Goal: Communication & Community: Connect with others

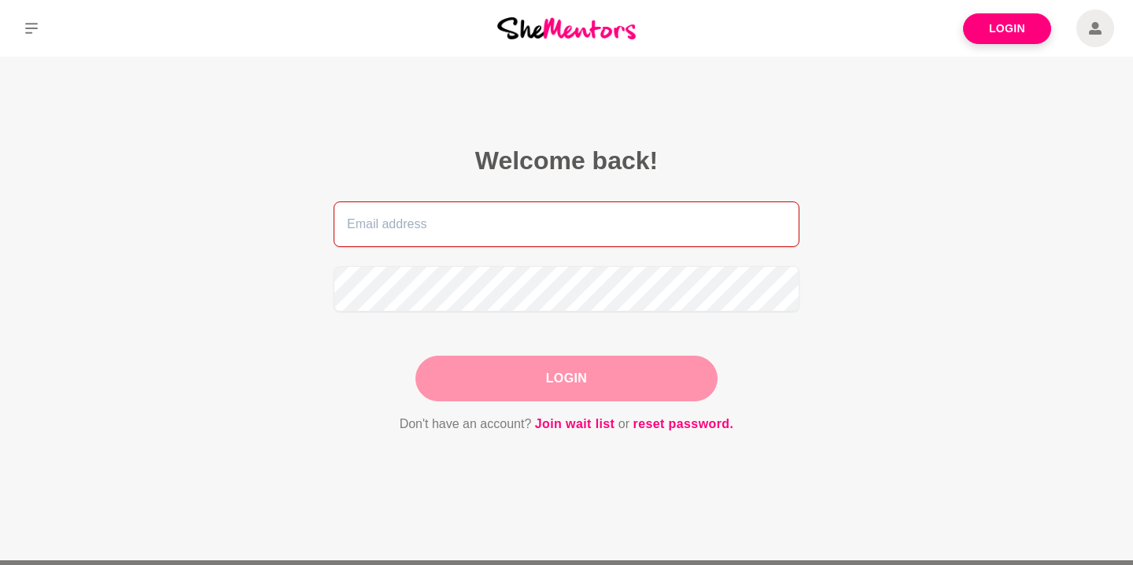
type input "[PERSON_NAME][EMAIL_ADDRESS][DOMAIN_NAME]"
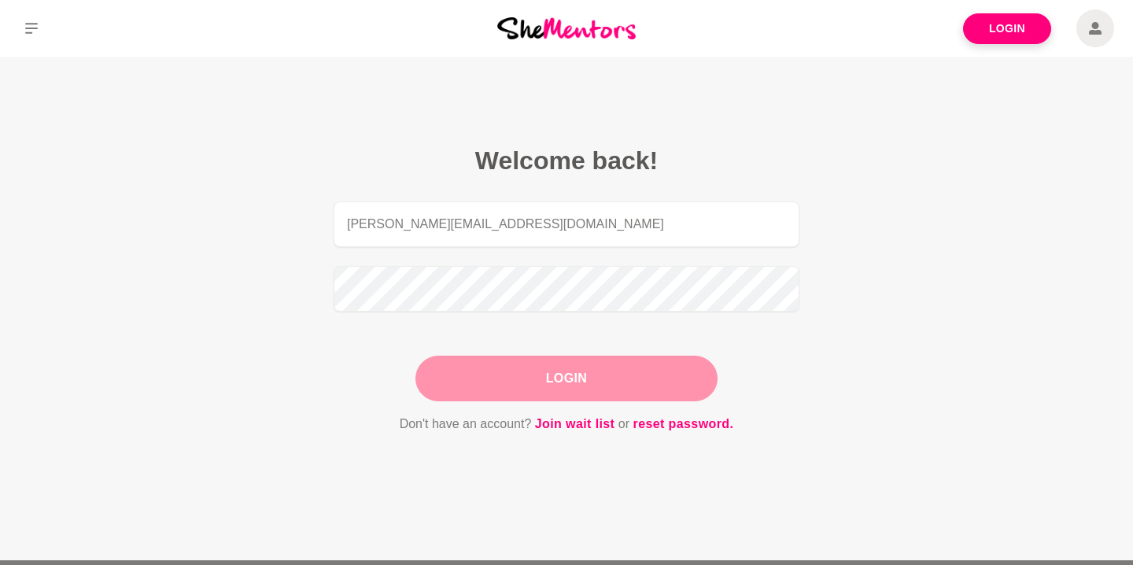
click at [556, 381] on div "Login" at bounding box center [566, 379] width 302 height 46
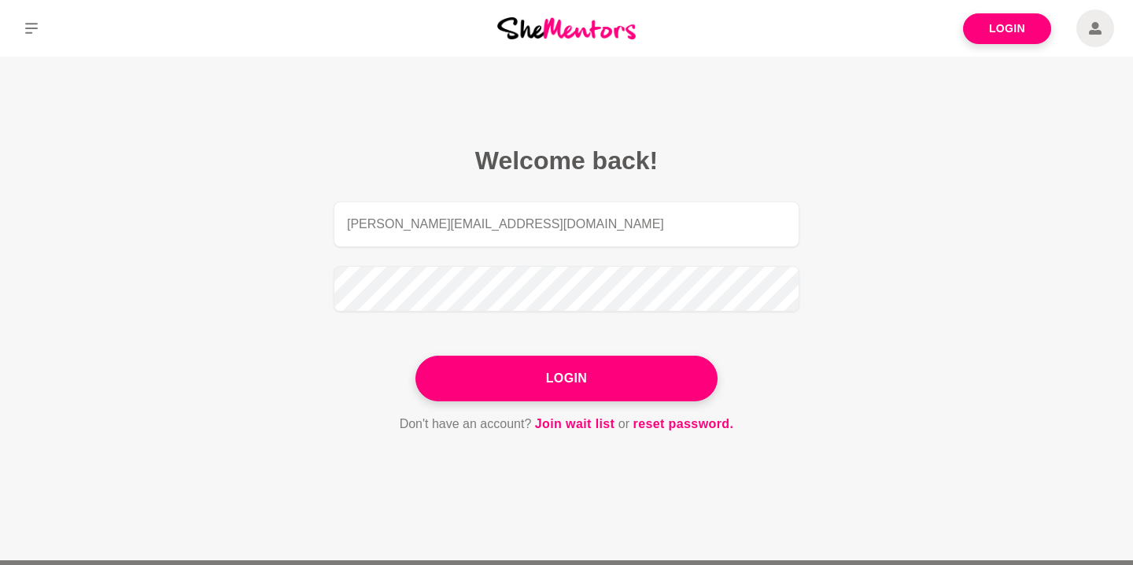
click at [556, 381] on button "Login" at bounding box center [566, 379] width 302 height 46
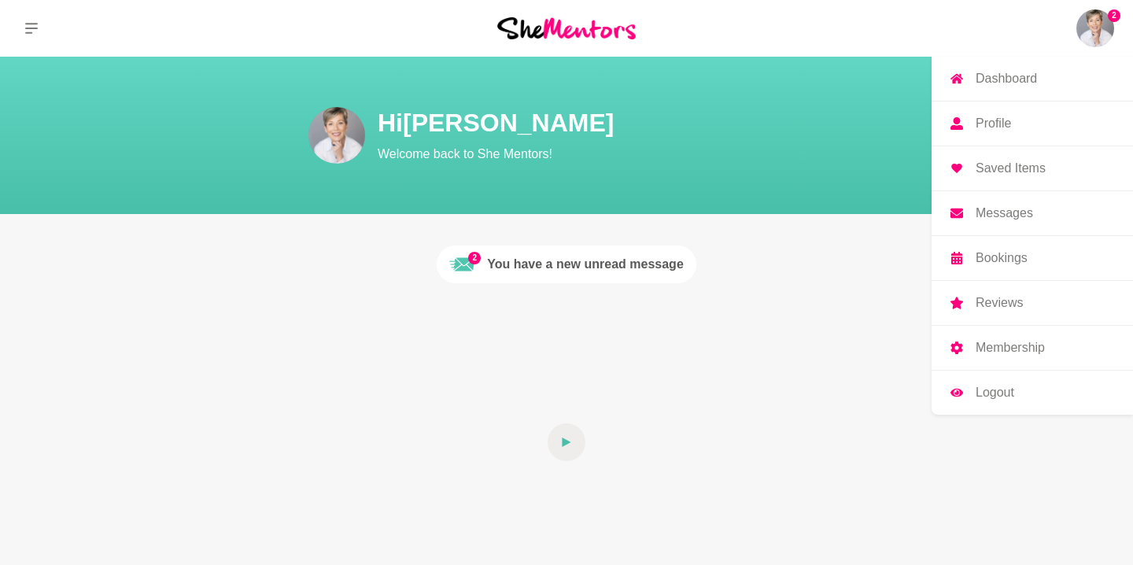
click at [1093, 24] on img at bounding box center [1095, 28] width 38 height 38
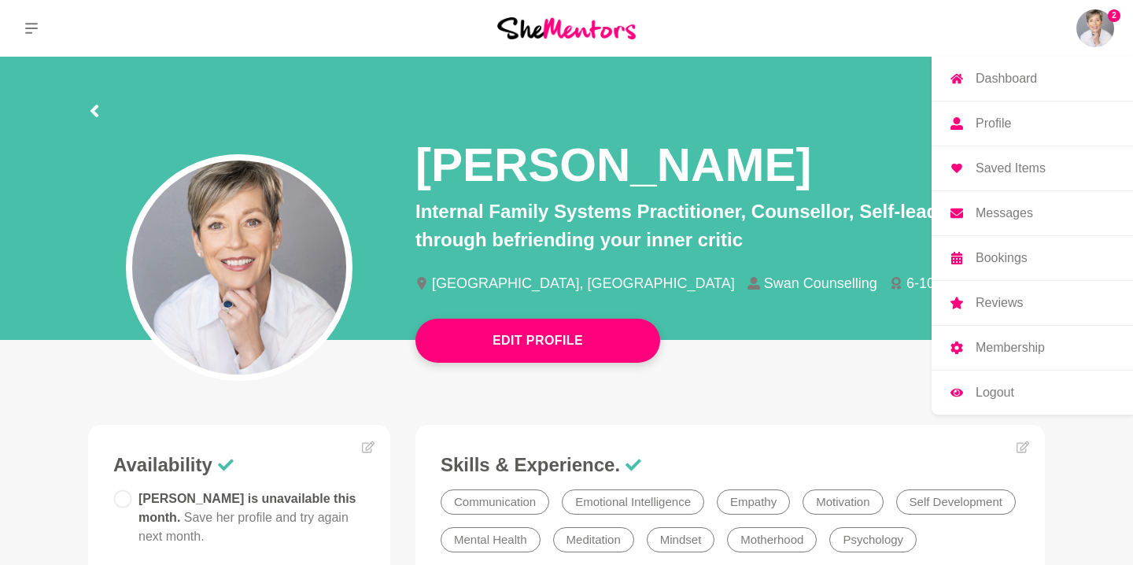
click at [1015, 207] on p "Messages" at bounding box center [1003, 213] width 57 height 13
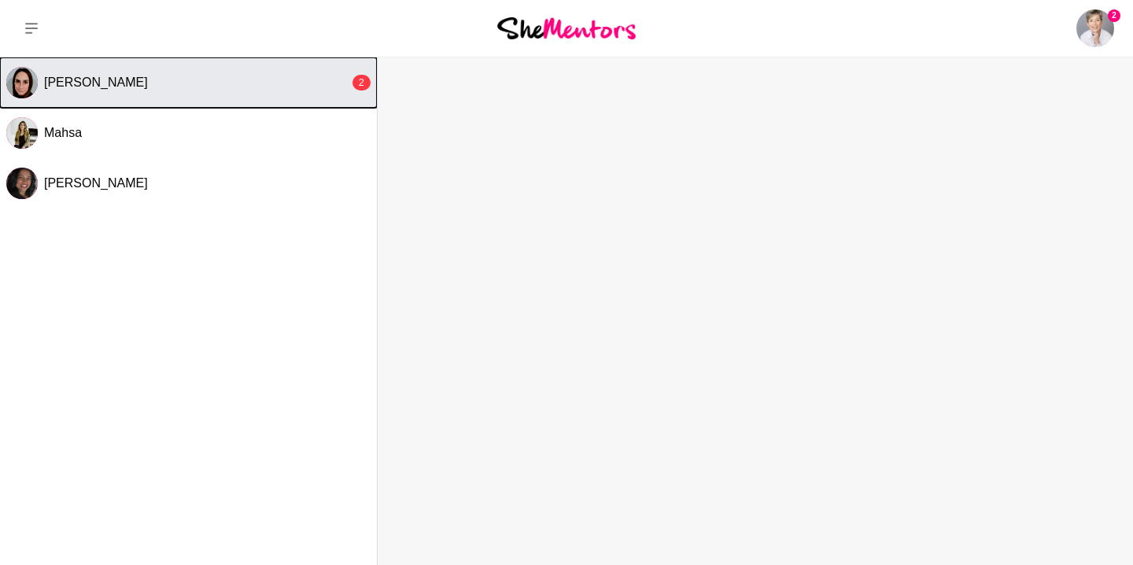
click at [190, 86] on div "[PERSON_NAME]" at bounding box center [196, 83] width 305 height 16
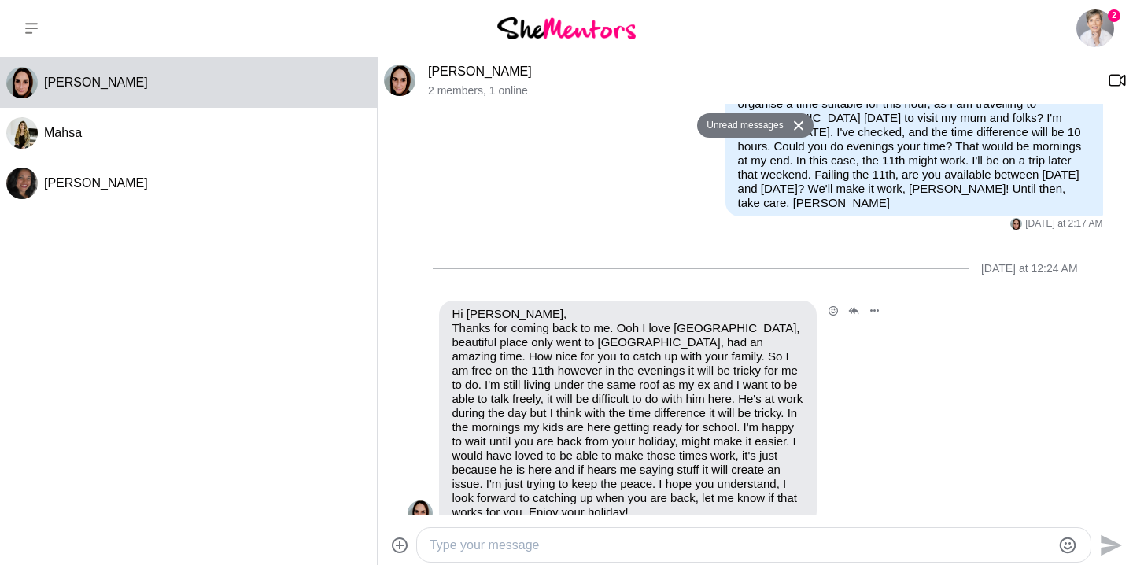
scroll to position [698, 0]
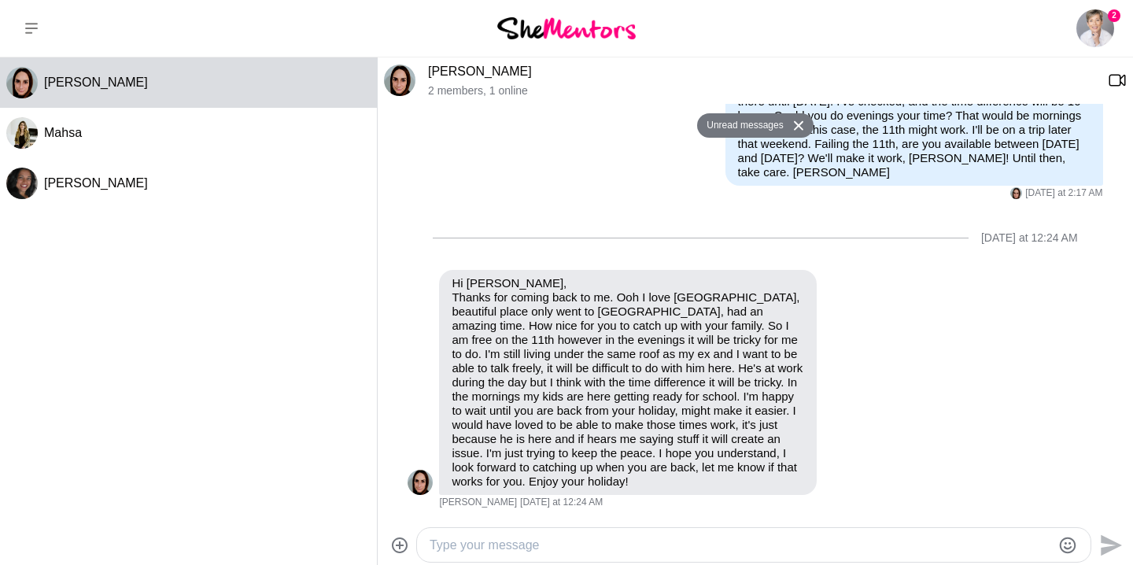
click at [551, 545] on textarea "Type your message" at bounding box center [739, 545] width 621 height 19
type textarea "Hi [PERSON_NAME],"
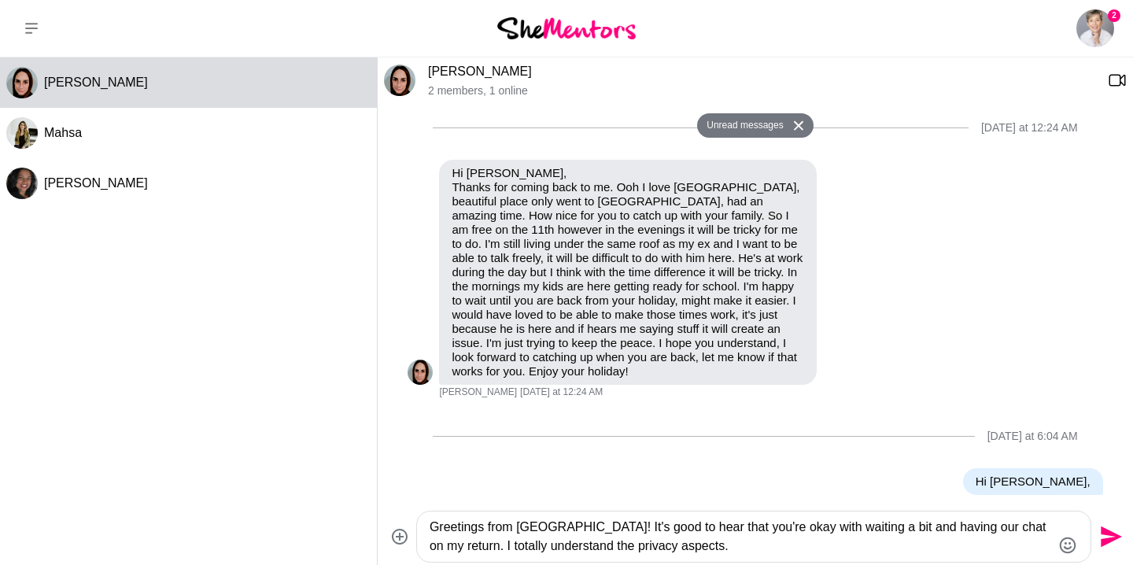
click at [706, 545] on textarea "Greetings from [GEOGRAPHIC_DATA]! It's good to hear that you're okay with waiti…" at bounding box center [739, 537] width 621 height 38
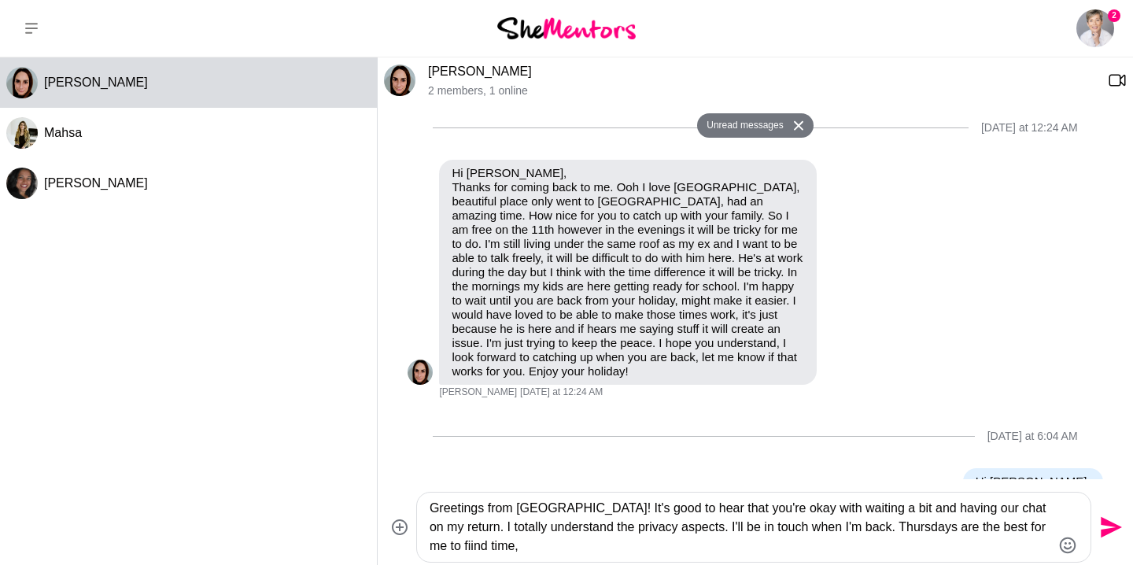
click at [453, 547] on textarea "Greetings from [GEOGRAPHIC_DATA]! It's good to hear that you're okay with waiti…" at bounding box center [739, 527] width 621 height 57
click at [518, 546] on textarea "Greetings from [GEOGRAPHIC_DATA]! It's good to hear that you're okay with waiti…" at bounding box center [739, 527] width 621 height 57
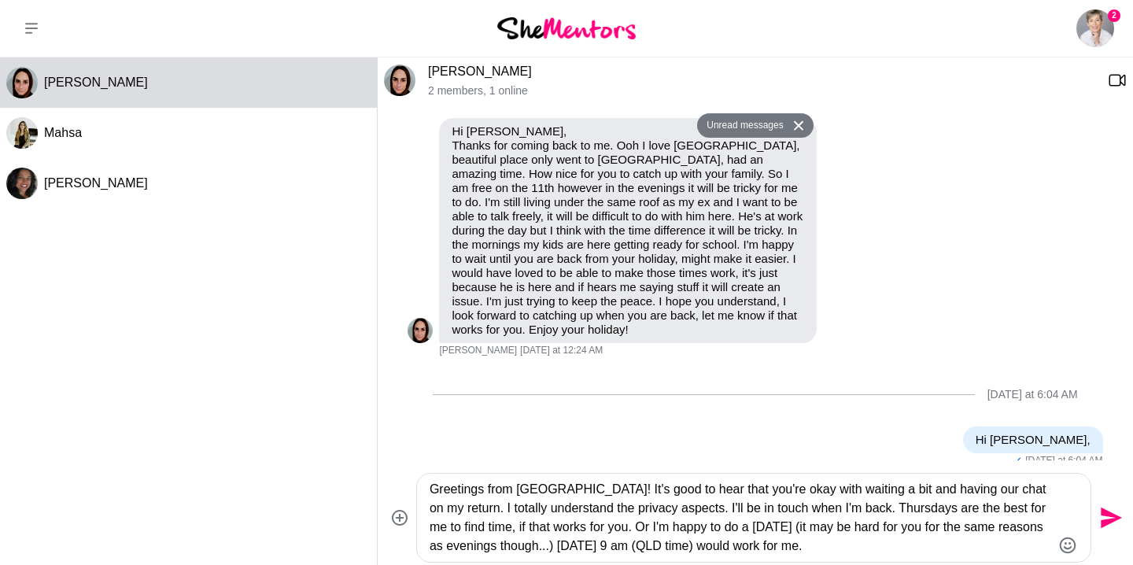
scroll to position [863, 0]
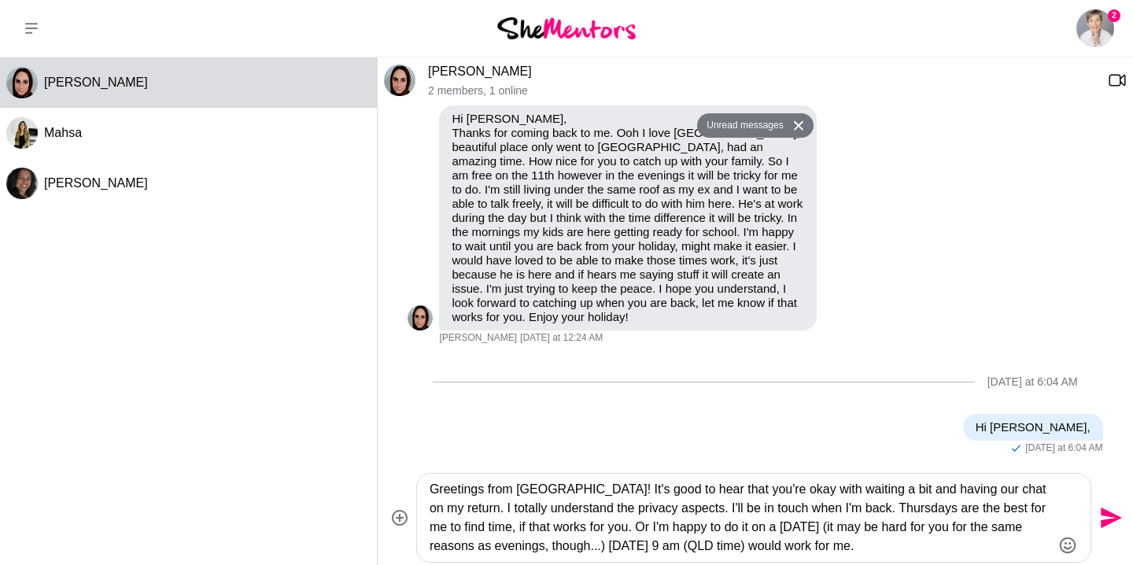
click at [886, 544] on textarea "Greetings from [GEOGRAPHIC_DATA]! It's good to hear that you're okay with waiti…" at bounding box center [739, 518] width 621 height 76
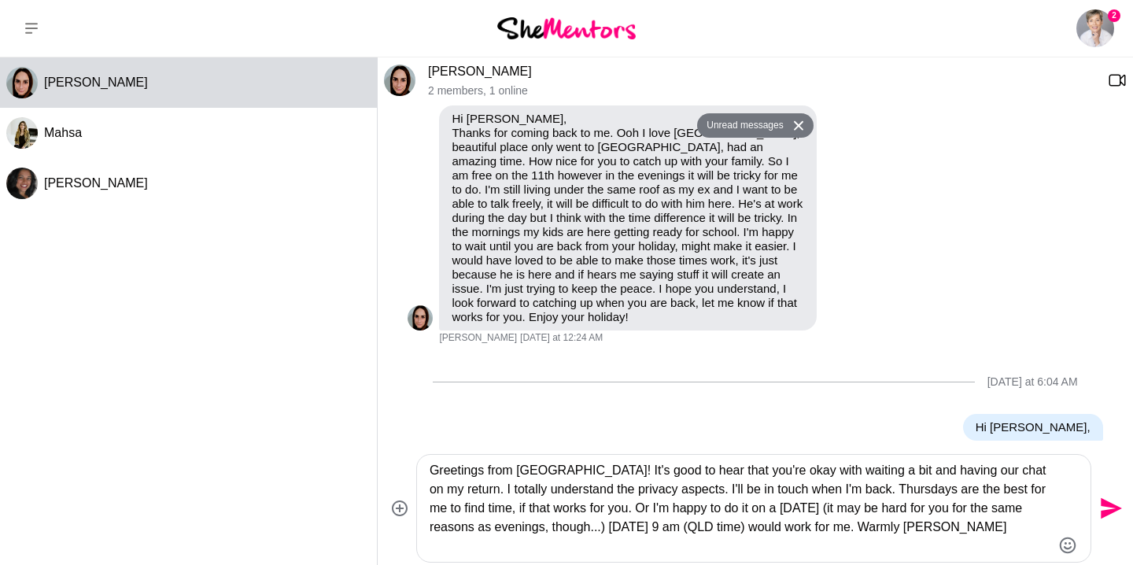
click at [986, 529] on textarea "Greetings from [GEOGRAPHIC_DATA]! It's good to hear that you're okay with waiti…" at bounding box center [739, 508] width 621 height 94
click at [936, 546] on textarea "Greetings from [GEOGRAPHIC_DATA]! It's good to hear that you're okay with waiti…" at bounding box center [739, 508] width 621 height 94
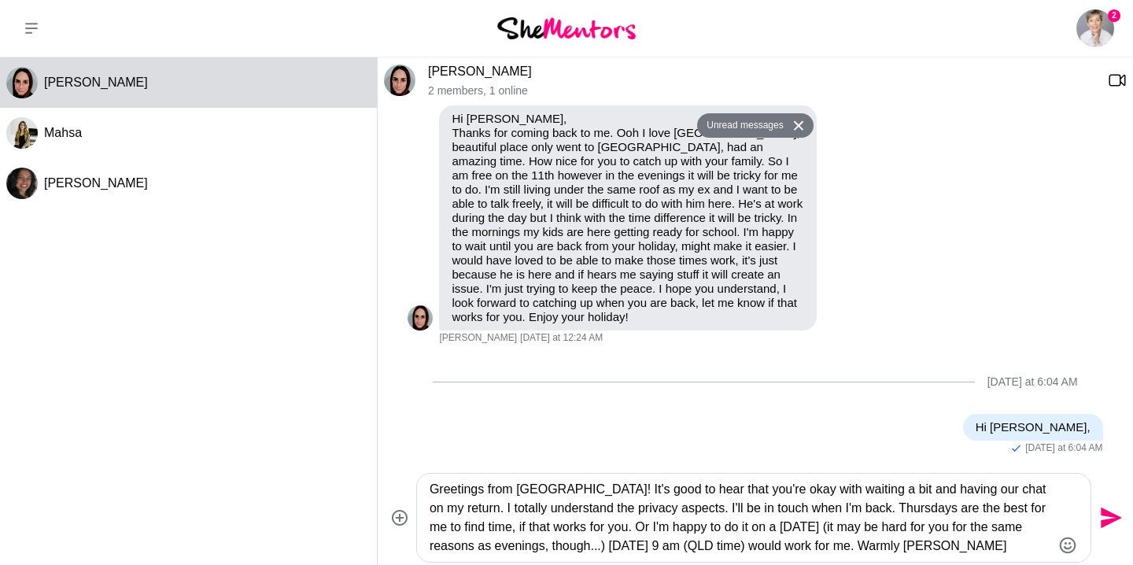
type textarea "Greetings from [GEOGRAPHIC_DATA]! It's good to hear that you're okay with waiti…"
click at [1105, 511] on icon "Send" at bounding box center [1110, 517] width 21 height 21
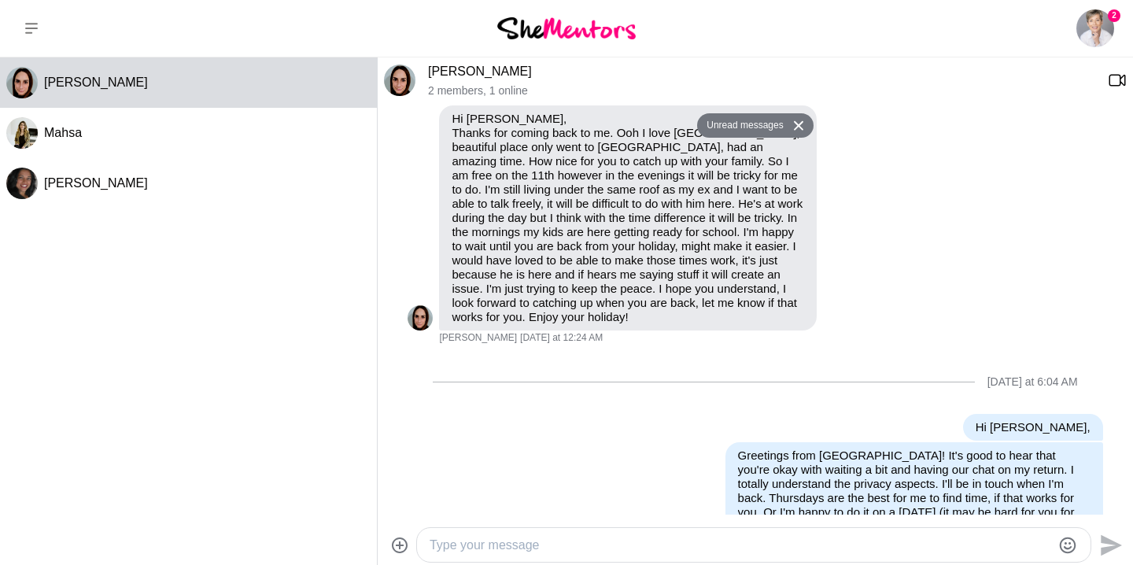
scroll to position [922, 0]
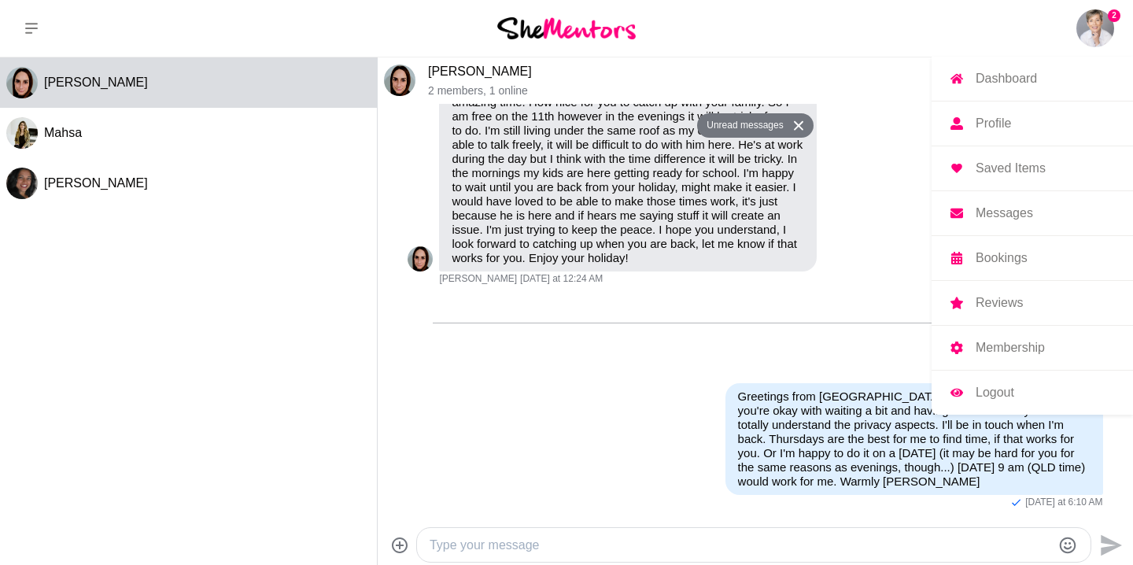
click at [1012, 207] on p "Messages" at bounding box center [1003, 213] width 57 height 13
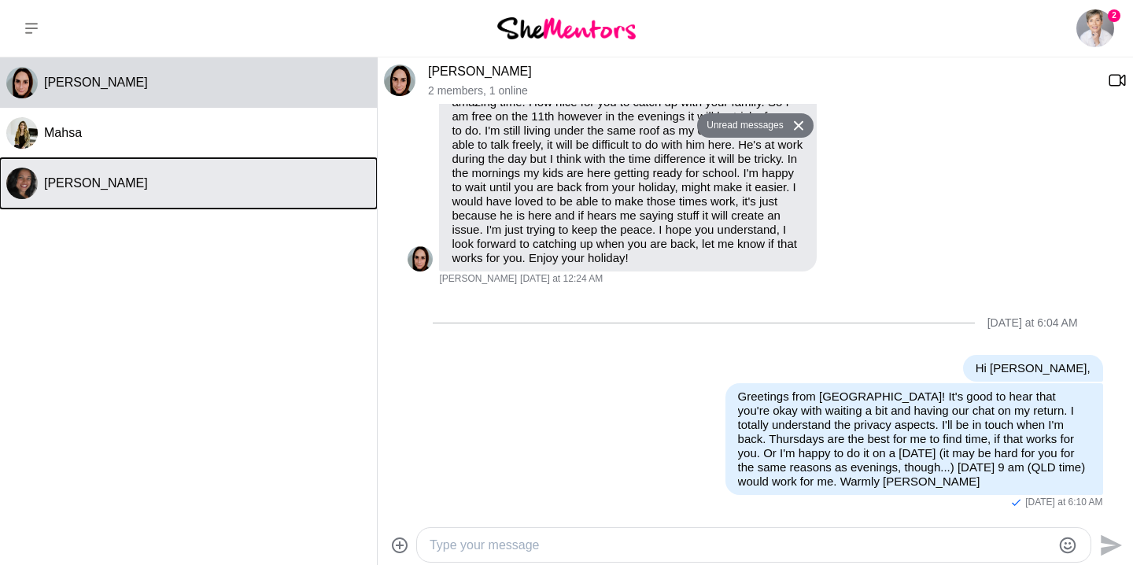
click at [108, 186] on span "[PERSON_NAME]" at bounding box center [96, 182] width 104 height 13
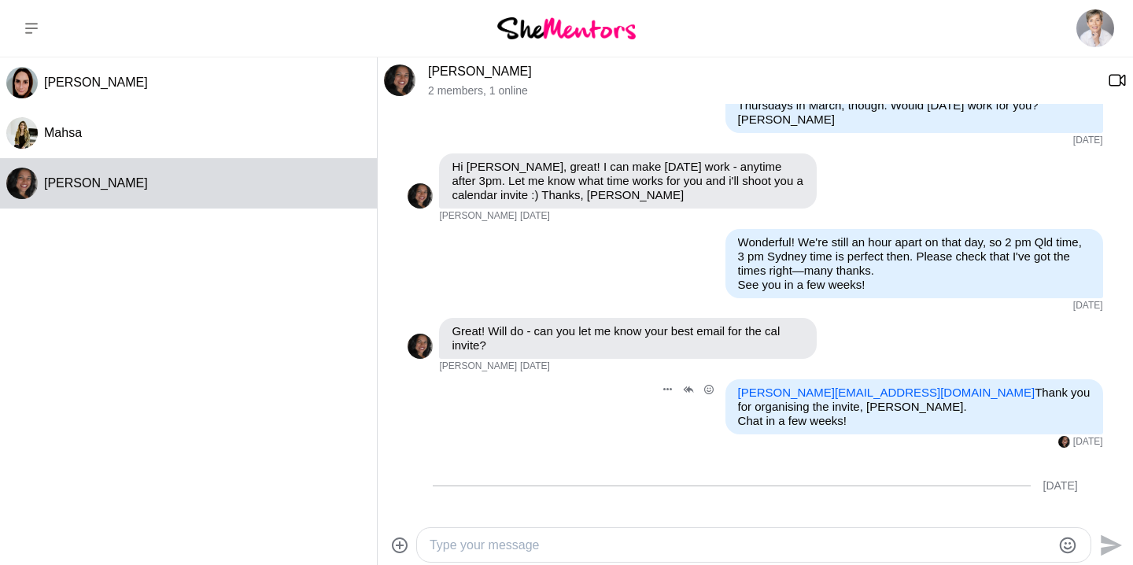
scroll to position [496, 0]
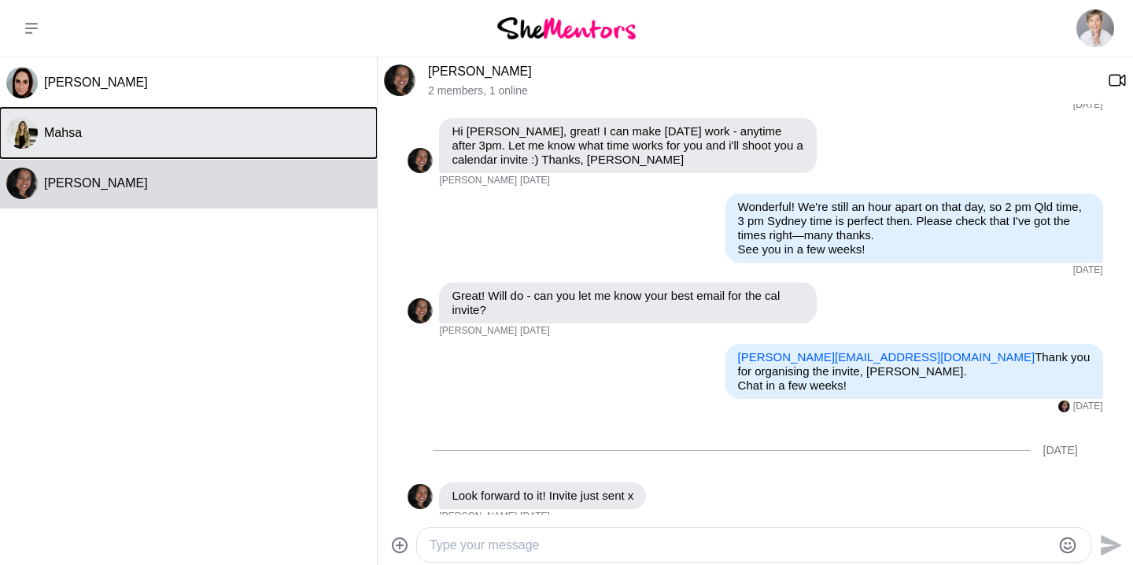
click at [113, 133] on div "Mahsa" at bounding box center [207, 133] width 326 height 16
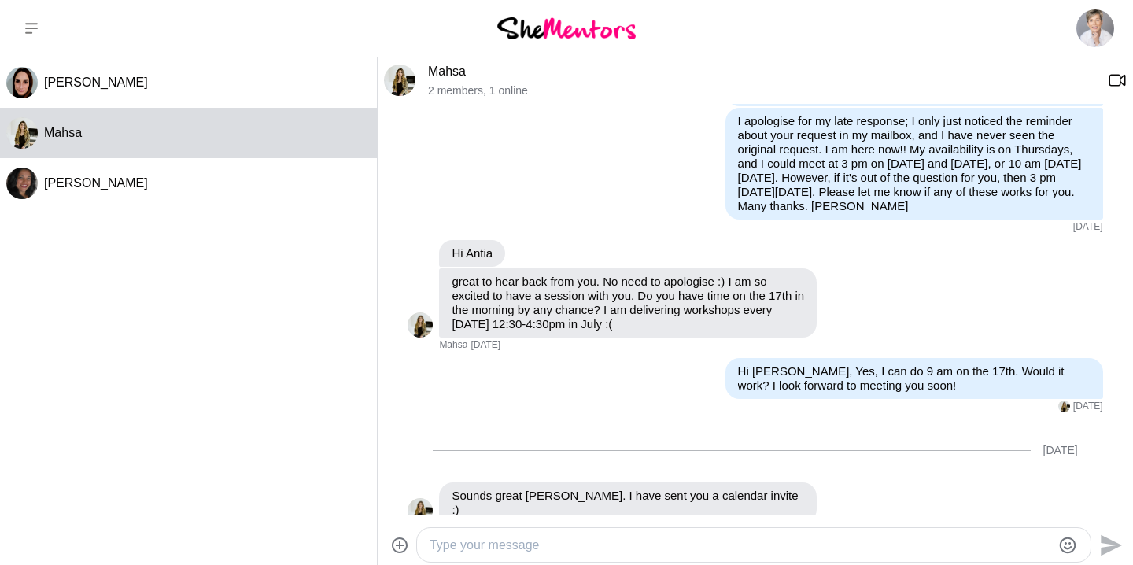
scroll to position [544, 0]
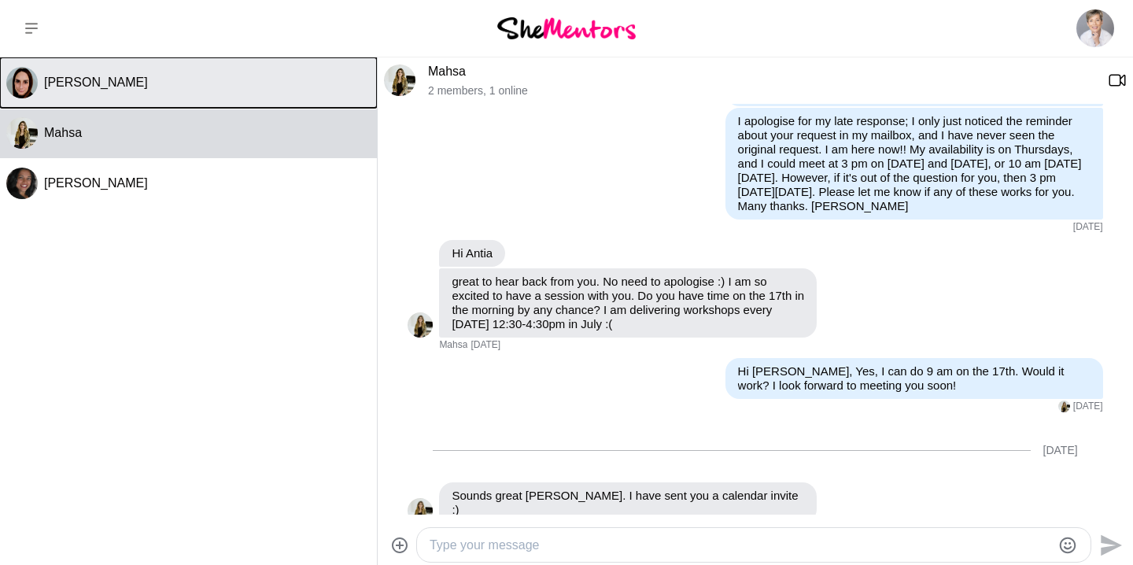
click at [107, 83] on span "[PERSON_NAME]" at bounding box center [96, 82] width 104 height 13
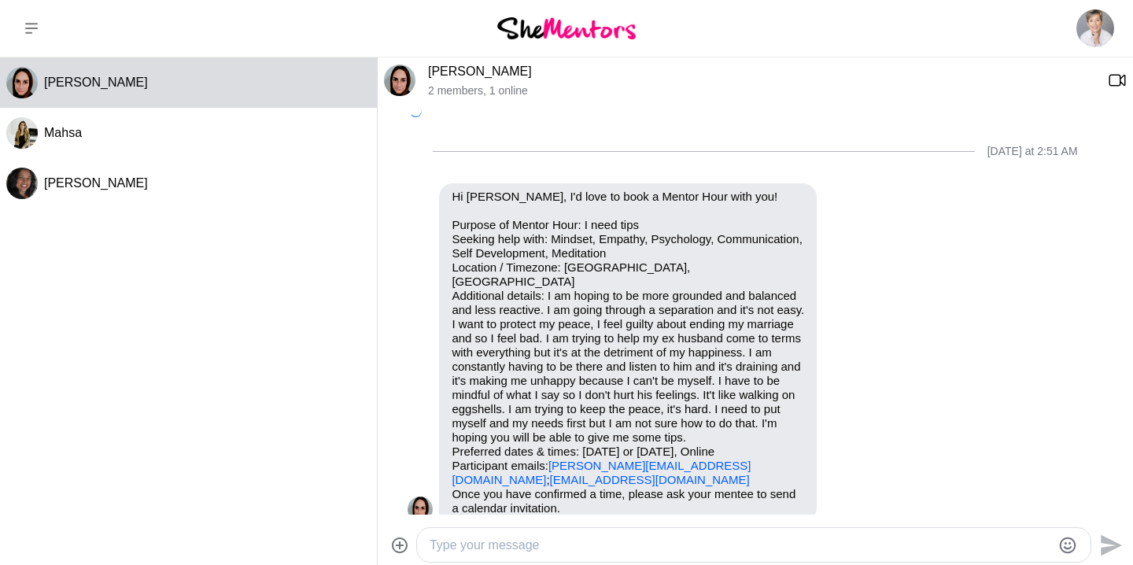
scroll to position [859, 0]
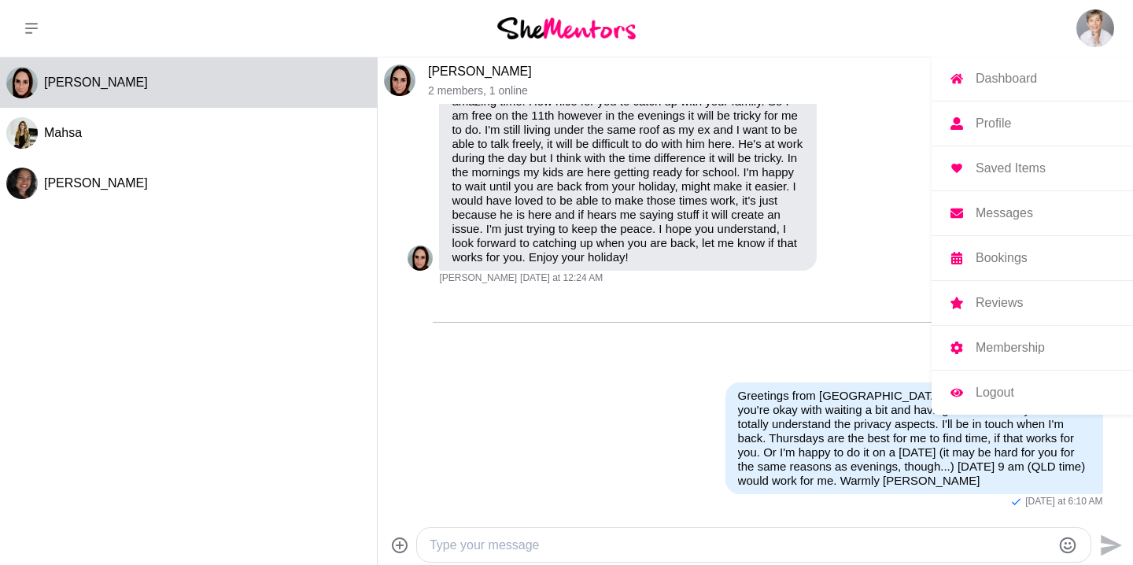
click at [994, 393] on p "Logout" at bounding box center [994, 392] width 39 height 13
